Goal: Find specific page/section: Find specific page/section

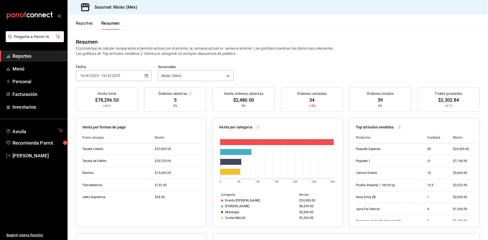
click at [86, 24] on button "Reportes" at bounding box center [84, 25] width 17 height 9
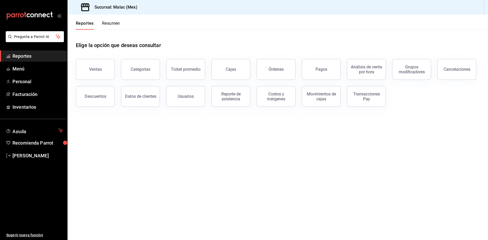
click at [111, 23] on button "Resumen" at bounding box center [111, 25] width 18 height 9
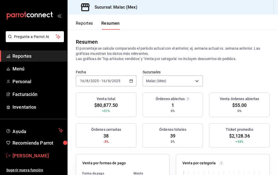
click at [35, 152] on span "[PERSON_NAME]" at bounding box center [37, 155] width 51 height 7
